Goal: Check status: Check status

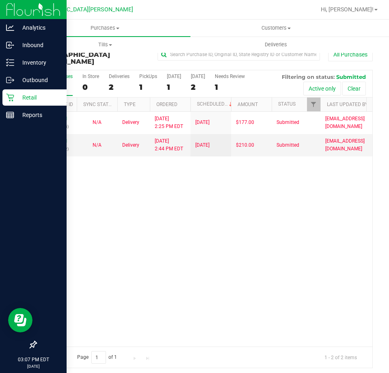
click at [14, 98] on icon at bounding box center [10, 97] width 8 height 8
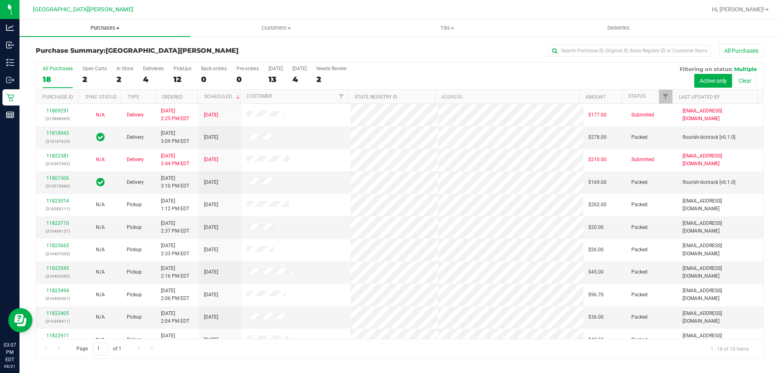
click at [120, 28] on span "Purchases" at bounding box center [105, 27] width 171 height 7
click at [65, 61] on span "Fulfillment" at bounding box center [45, 58] width 50 height 7
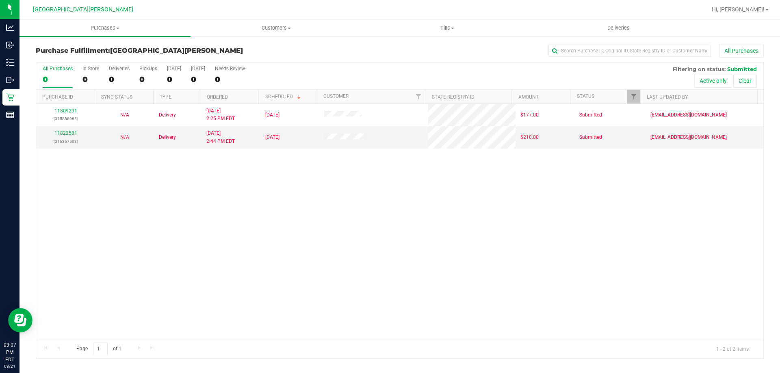
click at [128, 198] on div "11809291 (315888965) N/A Delivery 8/18/2025 2:25 PM EDT 8/22/2025 $177.00 Submi…" at bounding box center [399, 221] width 727 height 235
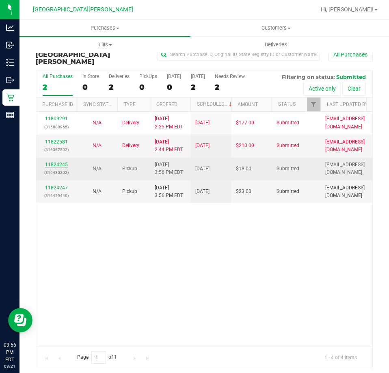
click at [57, 162] on link "11824245" at bounding box center [56, 165] width 23 height 6
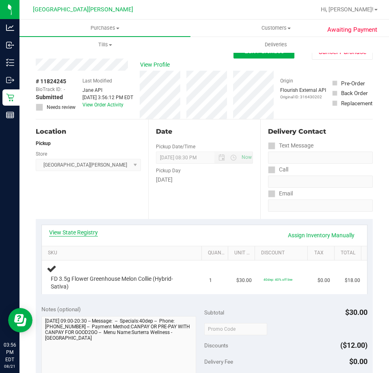
click at [74, 233] on link "View State Registry" at bounding box center [73, 232] width 49 height 8
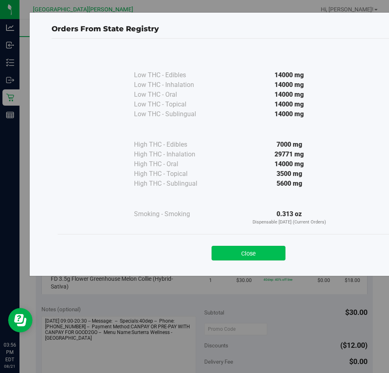
click at [240, 249] on button "Close" at bounding box center [249, 253] width 74 height 15
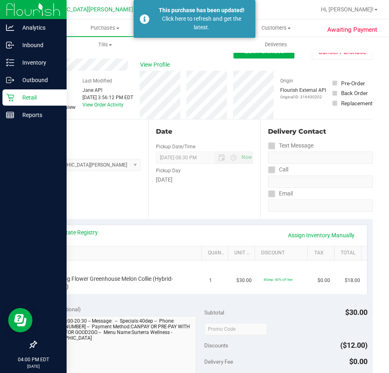
click at [5, 94] on div "Retail" at bounding box center [34, 97] width 64 height 16
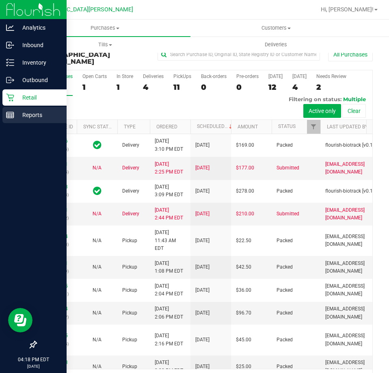
click at [13, 117] on rect at bounding box center [10, 115] width 7 height 6
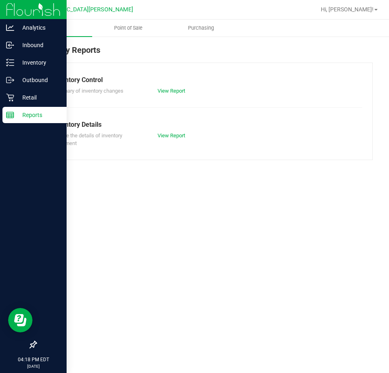
click at [47, 115] on p "Reports" at bounding box center [38, 115] width 49 height 10
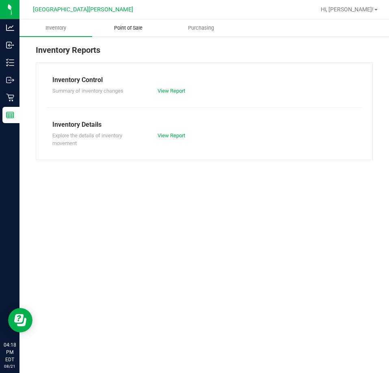
click at [128, 32] on uib-tab-heading "Point of Sale" at bounding box center [129, 28] width 72 height 16
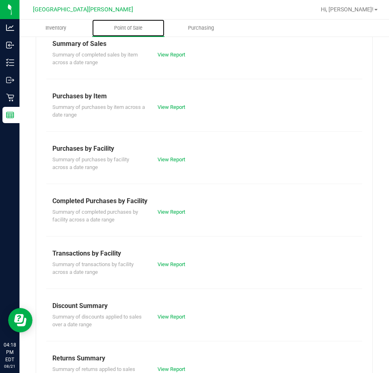
scroll to position [110, 0]
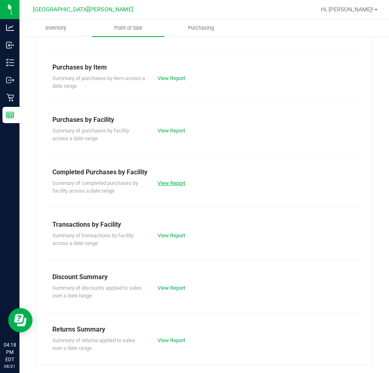
click at [164, 185] on link "View Report" at bounding box center [172, 183] width 28 height 6
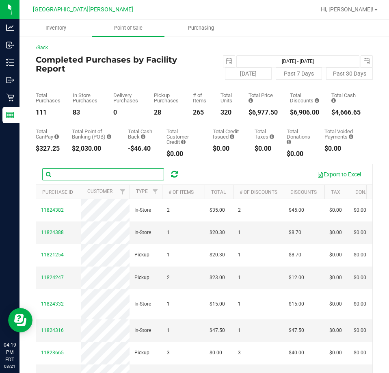
click at [79, 176] on input "text" at bounding box center [103, 174] width 122 height 12
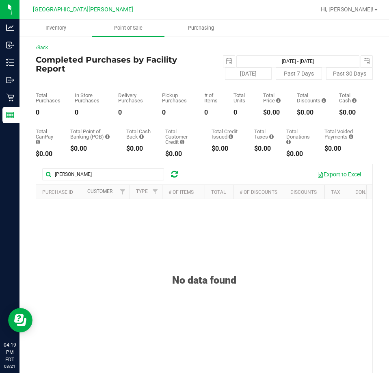
click at [110, 194] on link "Customer" at bounding box center [99, 192] width 25 height 6
click at [118, 180] on input "connor" at bounding box center [103, 174] width 122 height 12
type input "john"
click at [125, 195] on span "Filter" at bounding box center [122, 192] width 7 height 7
click at [131, 213] on input "text" at bounding box center [163, 215] width 84 height 12
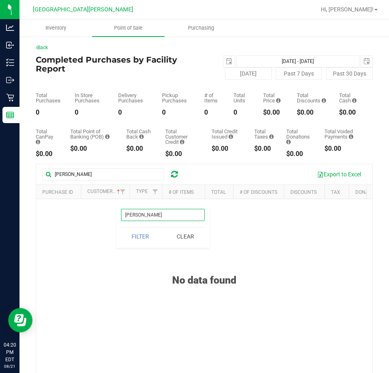
type input "connor"
click at [193, 181] on div "Export to Excel" at bounding box center [277, 174] width 180 height 14
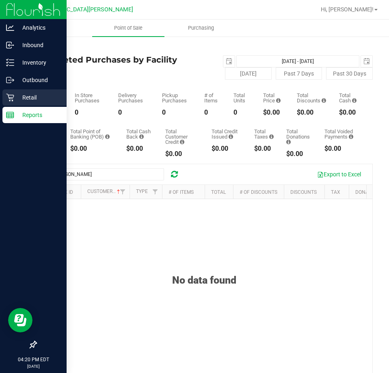
click at [24, 100] on p "Retail" at bounding box center [38, 98] width 49 height 10
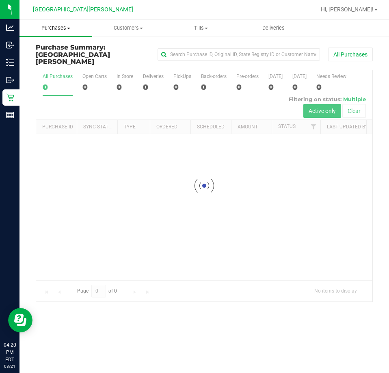
click at [57, 28] on span "Purchases" at bounding box center [56, 27] width 73 height 7
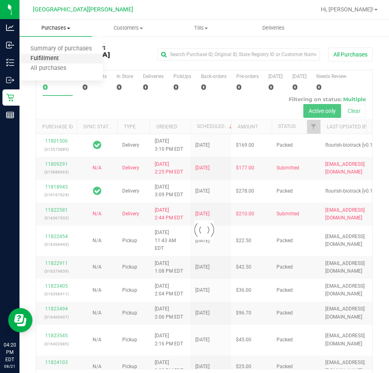
click at [55, 59] on span "Fulfillment" at bounding box center [45, 58] width 50 height 7
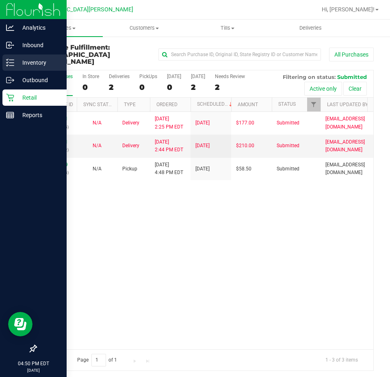
click at [11, 63] on line at bounding box center [11, 63] width 4 height 0
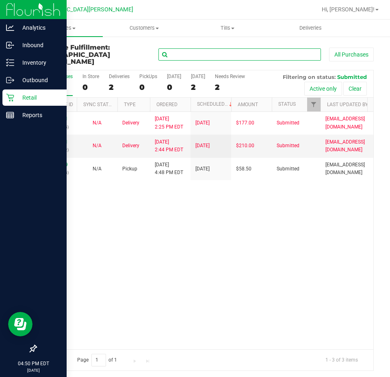
click at [235, 54] on input "text" at bounding box center [239, 54] width 163 height 12
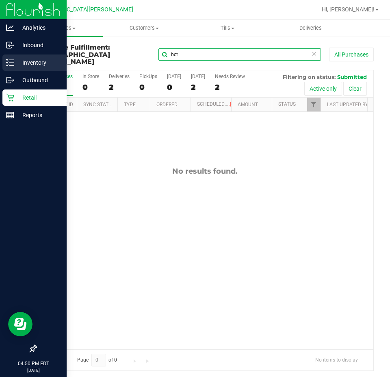
type input "bct"
click at [16, 60] on p "Inventory" at bounding box center [38, 63] width 49 height 10
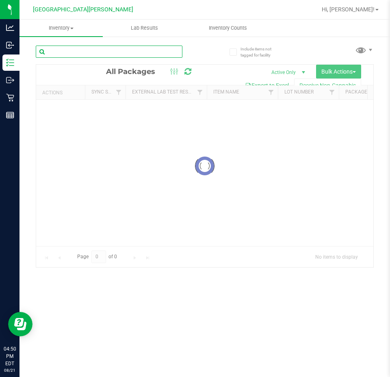
click at [149, 53] on input "text" at bounding box center [109, 52] width 147 height 12
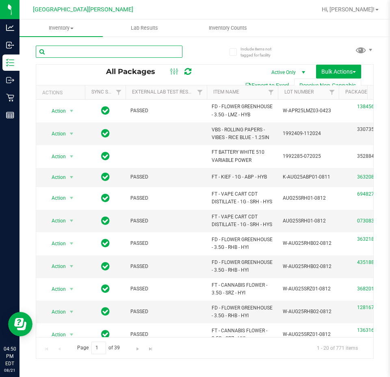
click at [144, 54] on input "text" at bounding box center [109, 52] width 147 height 12
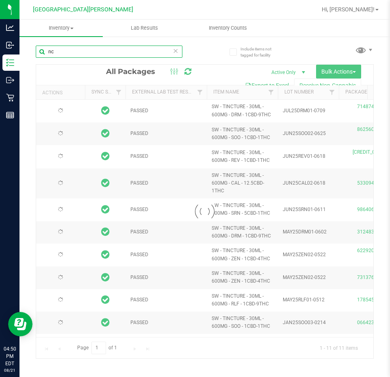
type input "n"
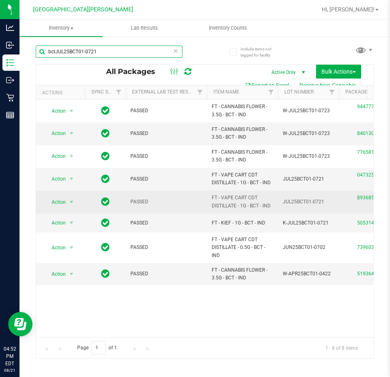
type input "bctJUL25BCT01-0721"
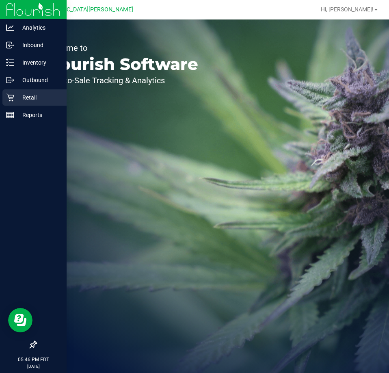
click at [9, 99] on icon at bounding box center [10, 97] width 8 height 8
